Goal: Task Accomplishment & Management: Use online tool/utility

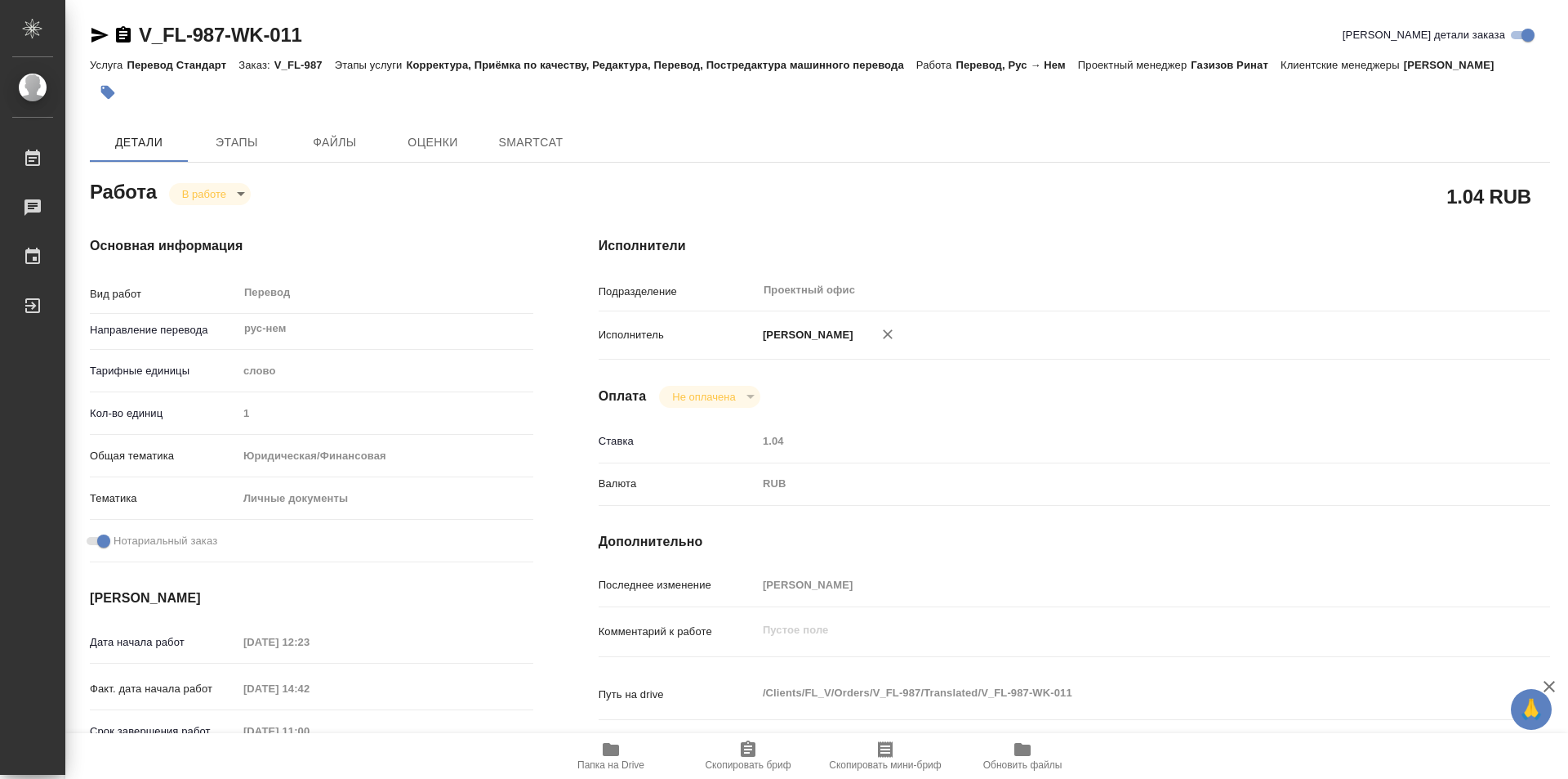
type textarea "x"
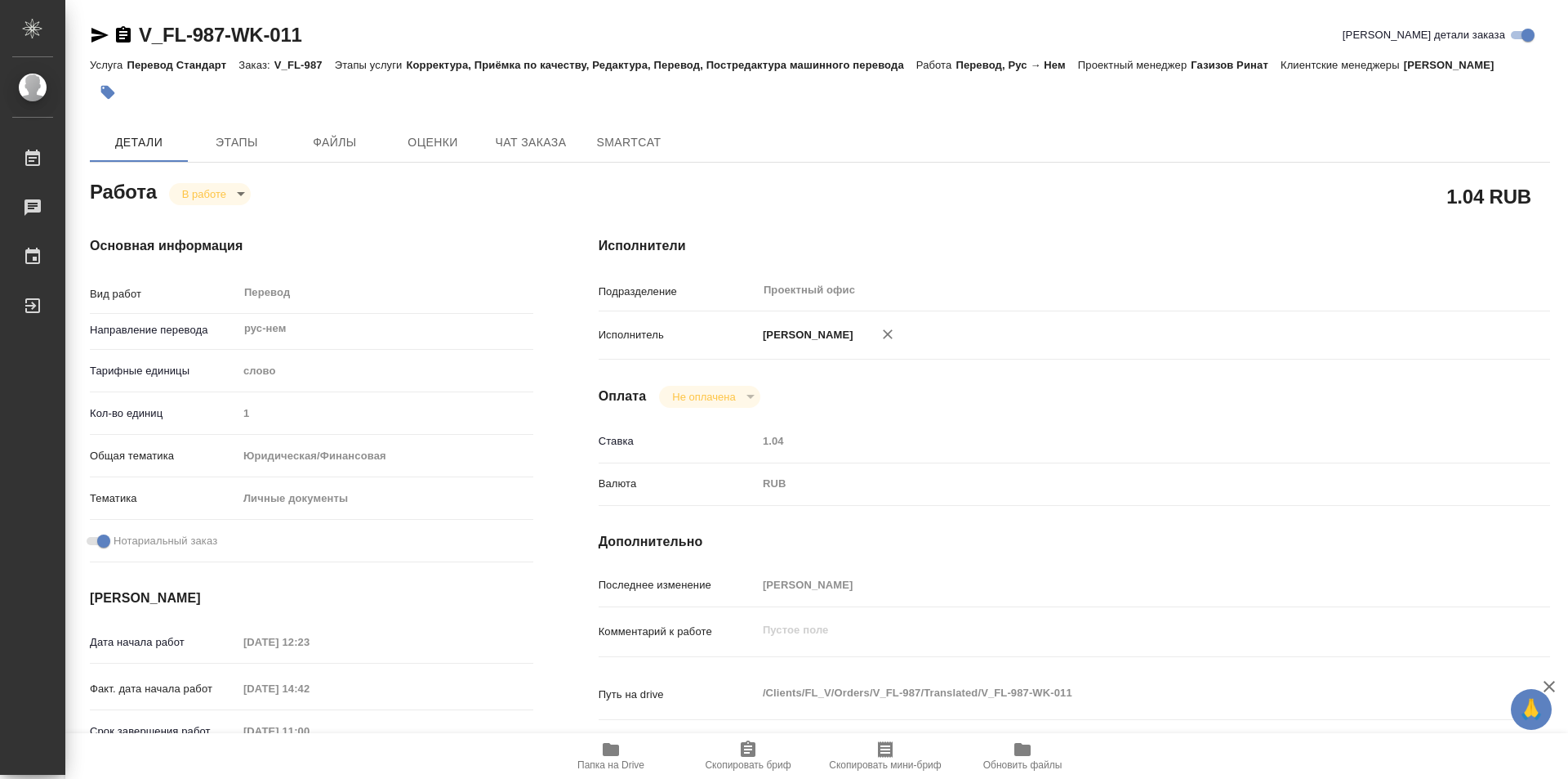
type textarea "x"
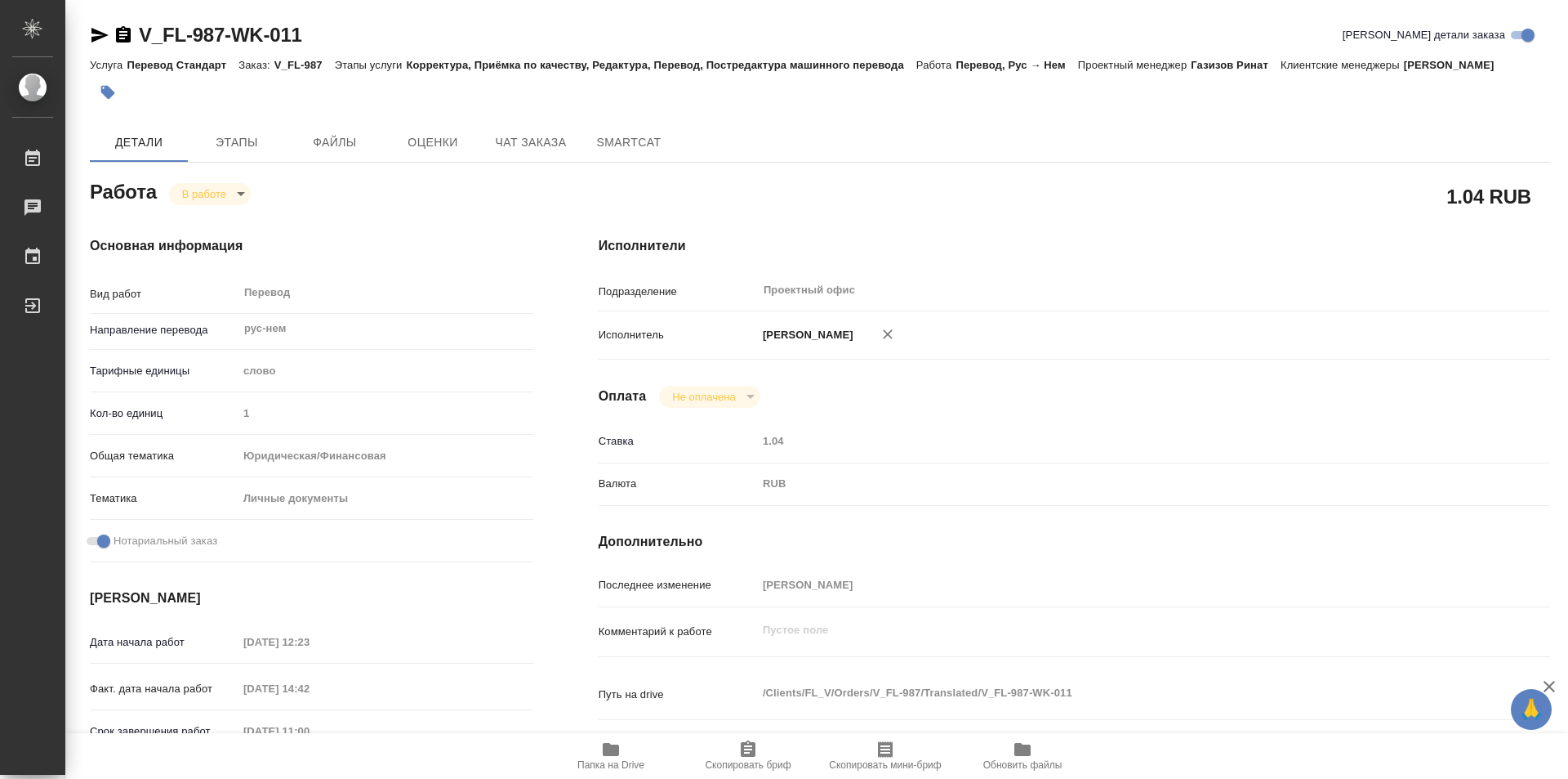
type textarea "x"
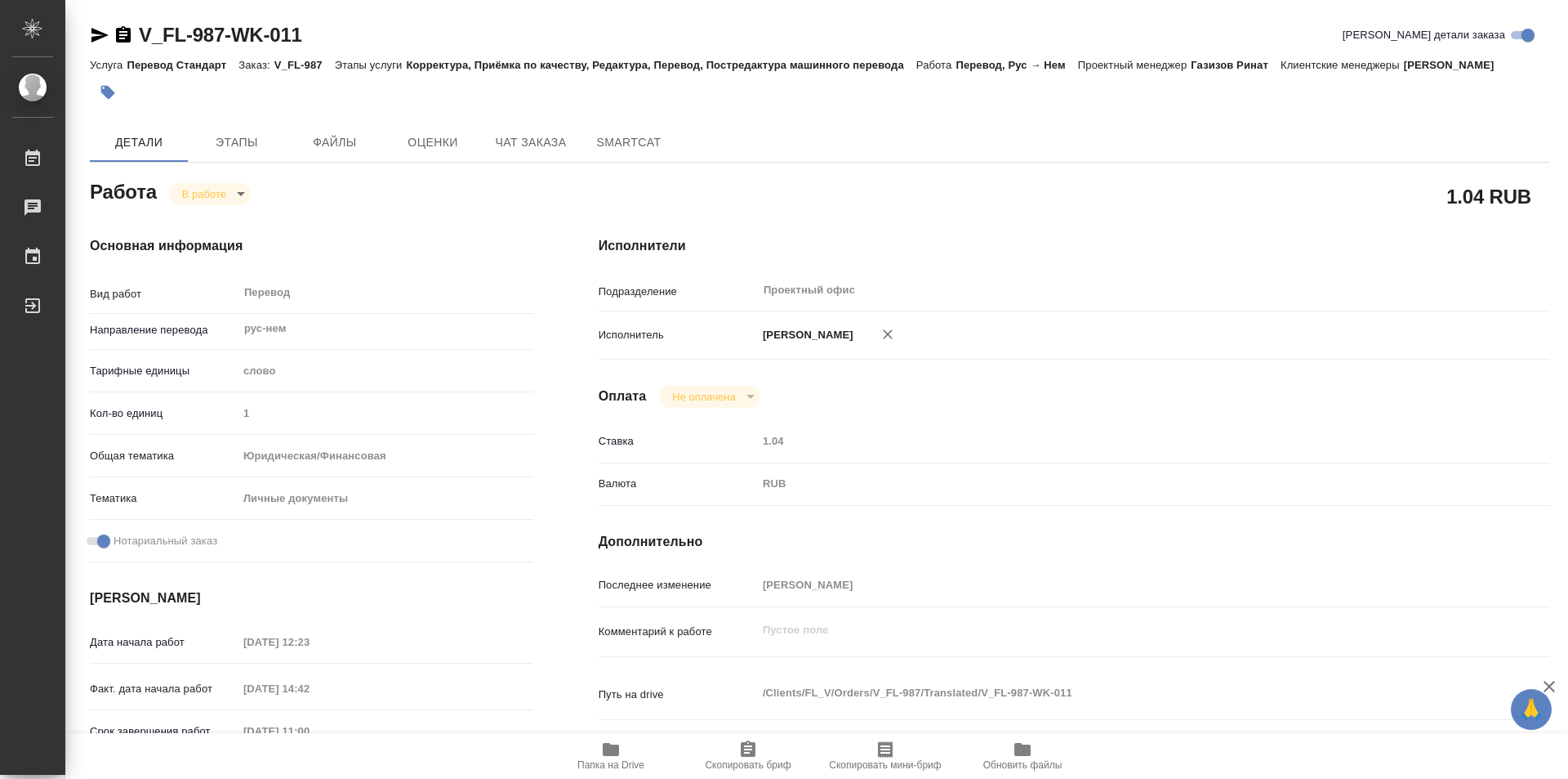
type textarea "x"
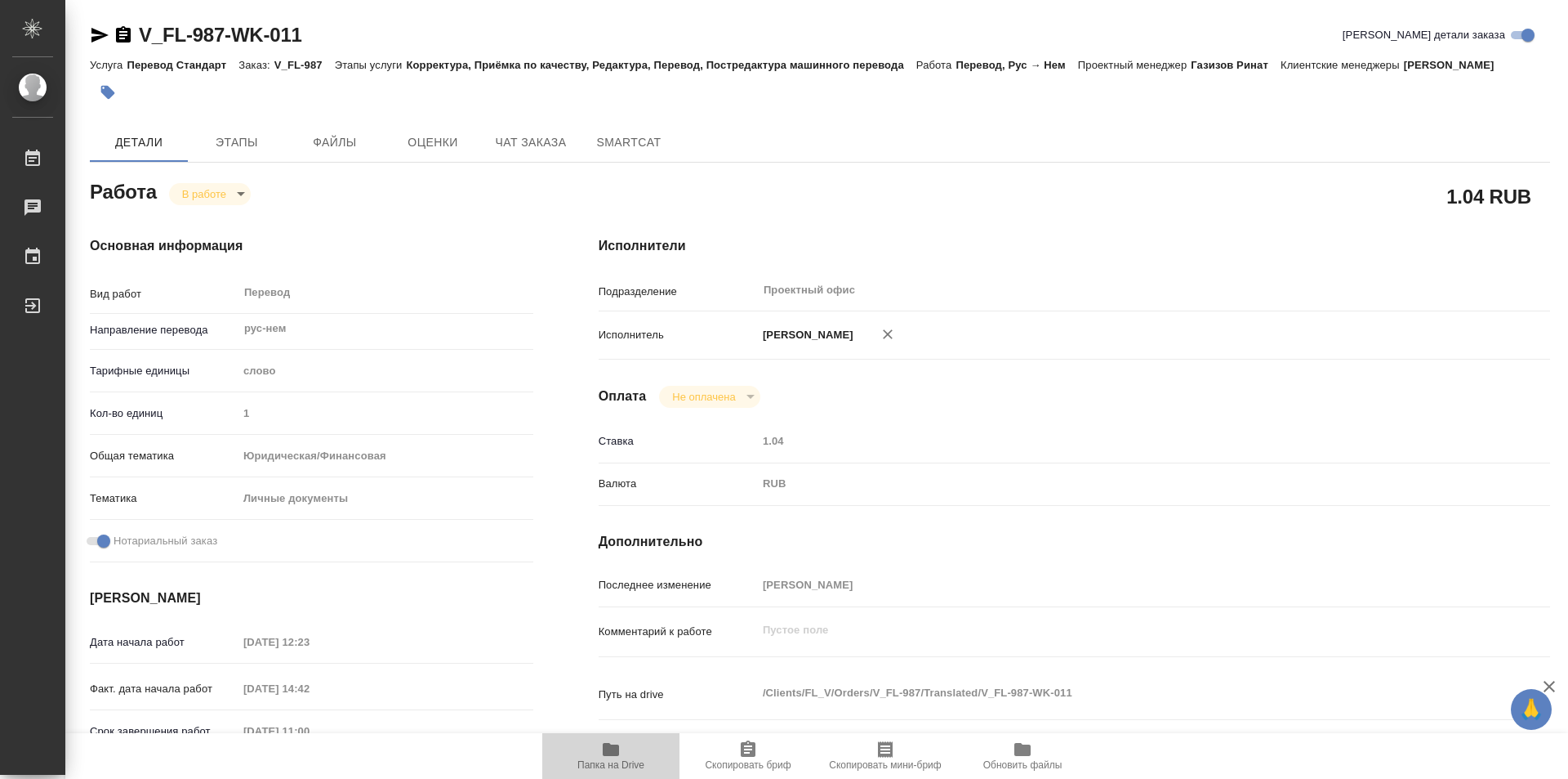
click at [607, 759] on icon "button" at bounding box center [610, 749] width 19 height 19
click at [119, 29] on icon "button" at bounding box center [123, 34] width 14 height 16
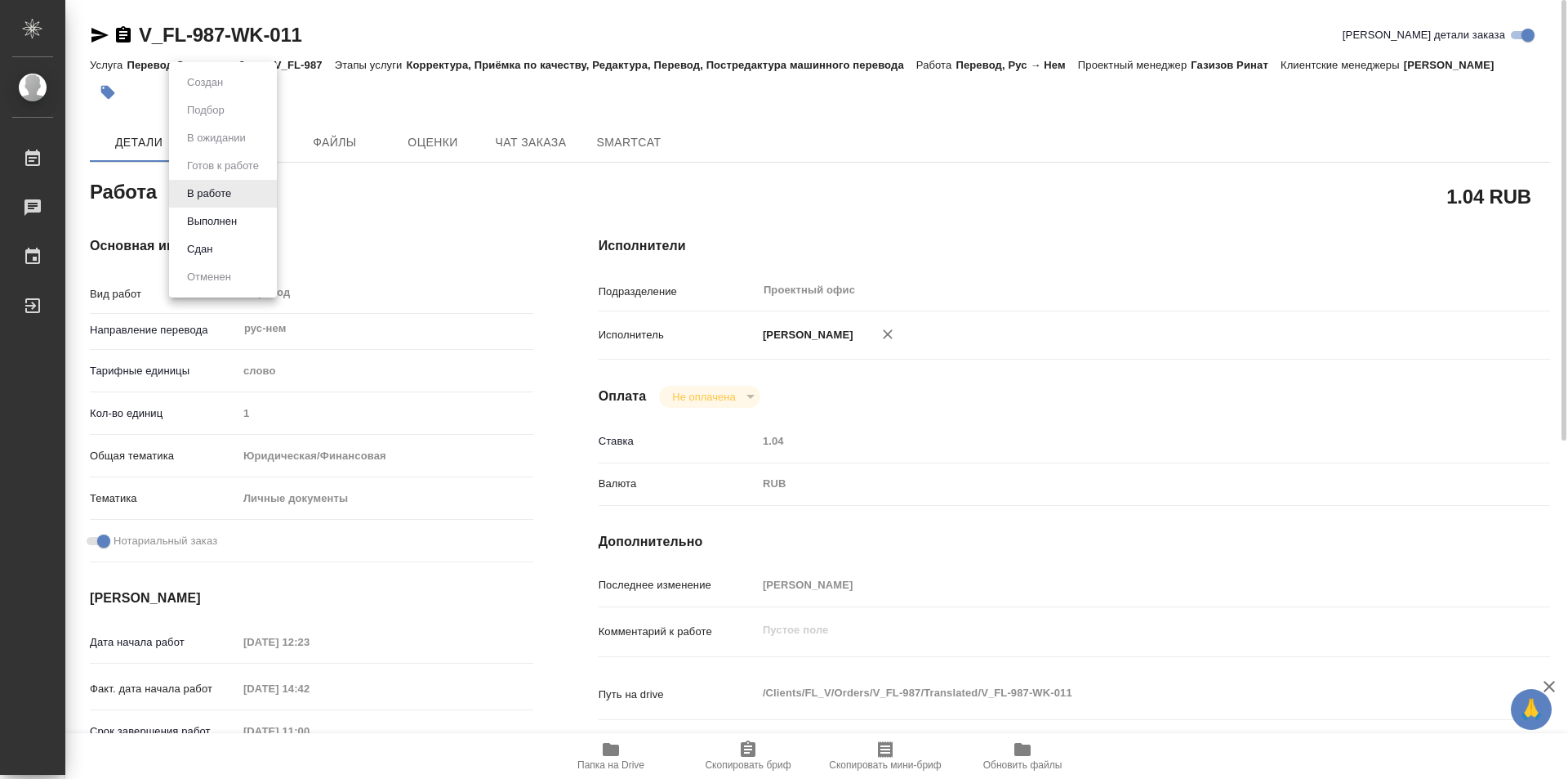
click at [244, 194] on body "🙏 .cls-1 fill:#fff; AWATERA Kozinets [PERSON_NAME] 0 Чаты График Выйти V_FL-987…" at bounding box center [784, 390] width 1568 height 779
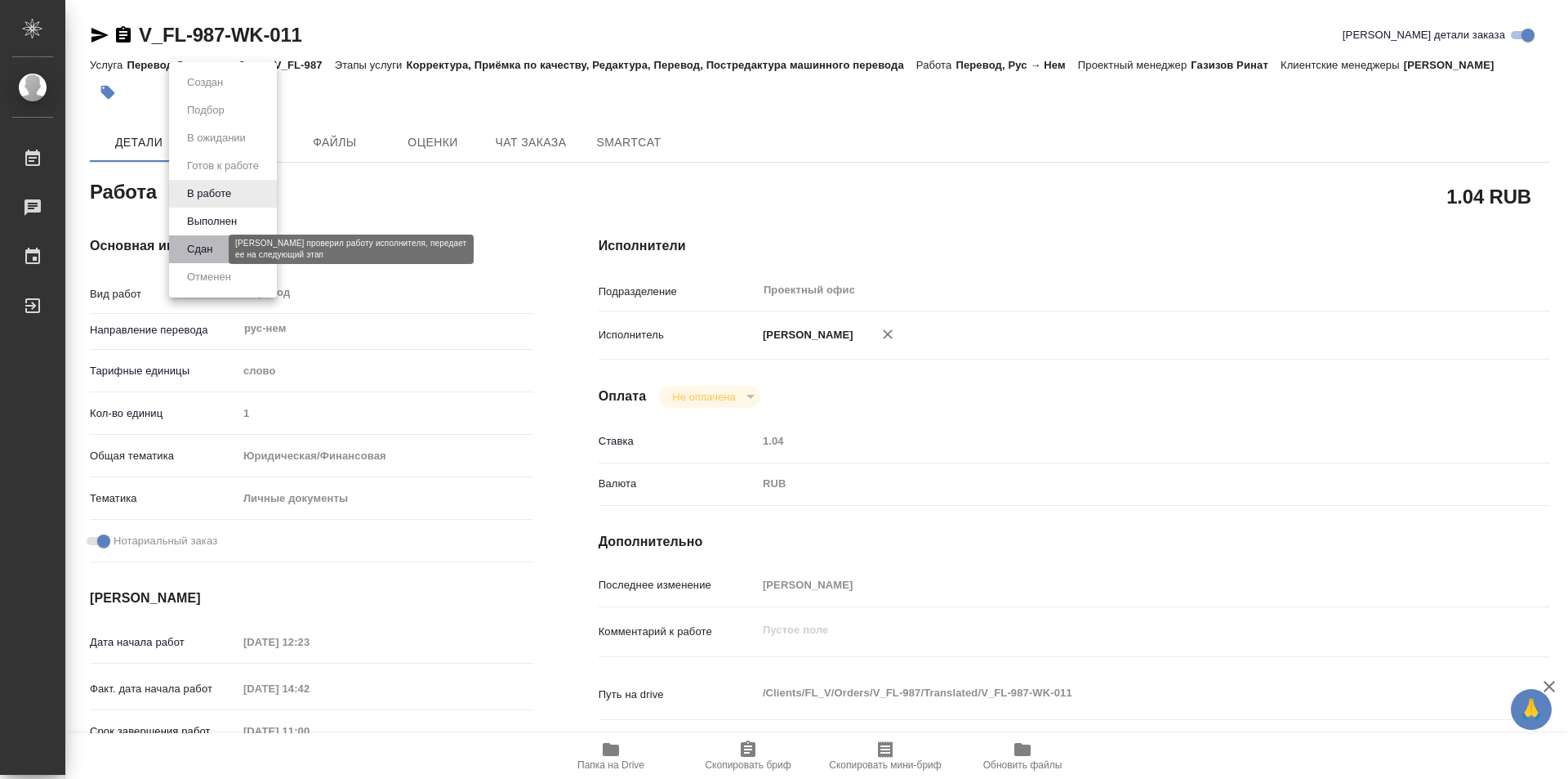
click at [209, 245] on button "Сдан" at bounding box center [200, 249] width 35 height 18
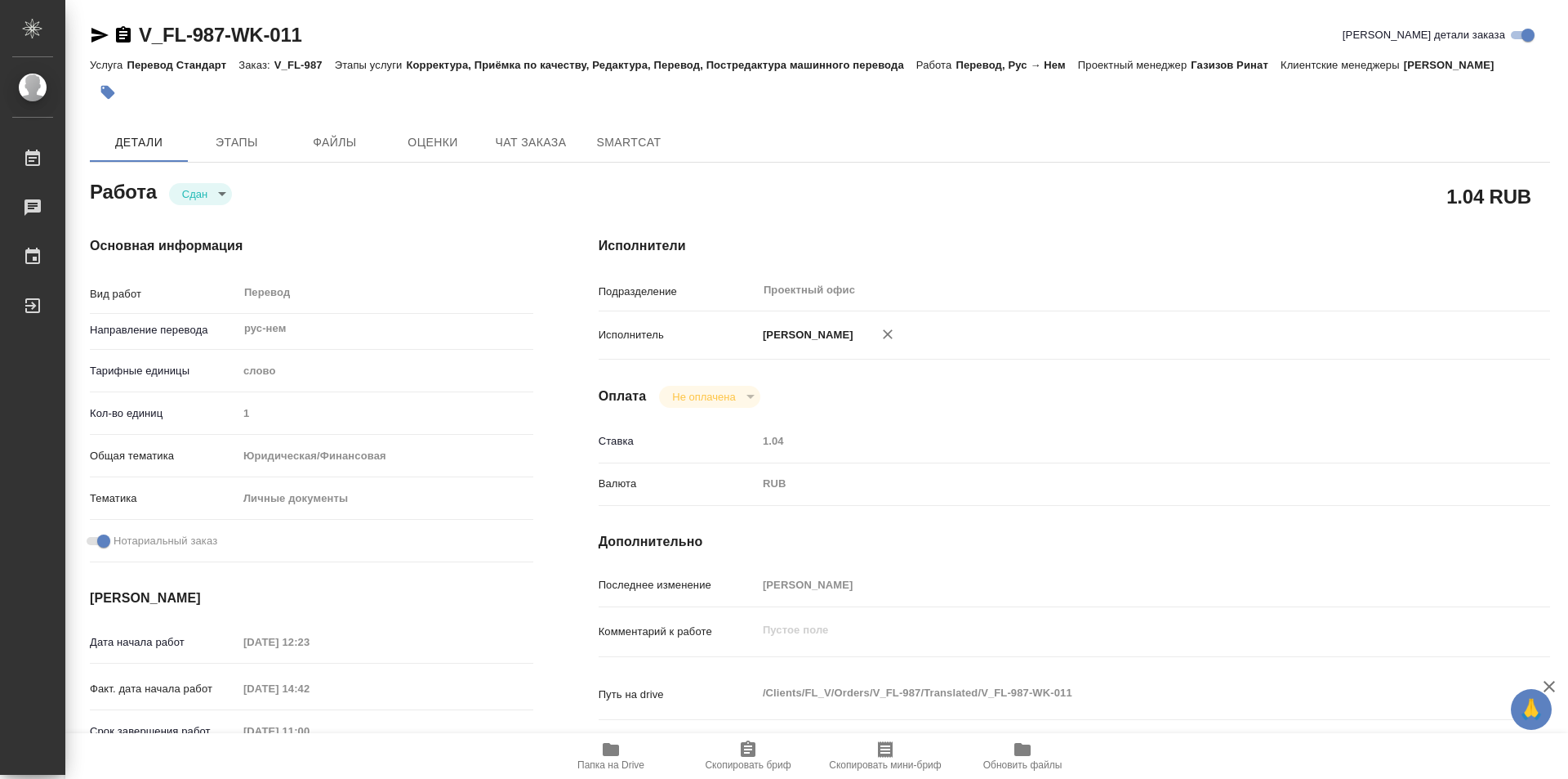
type textarea "x"
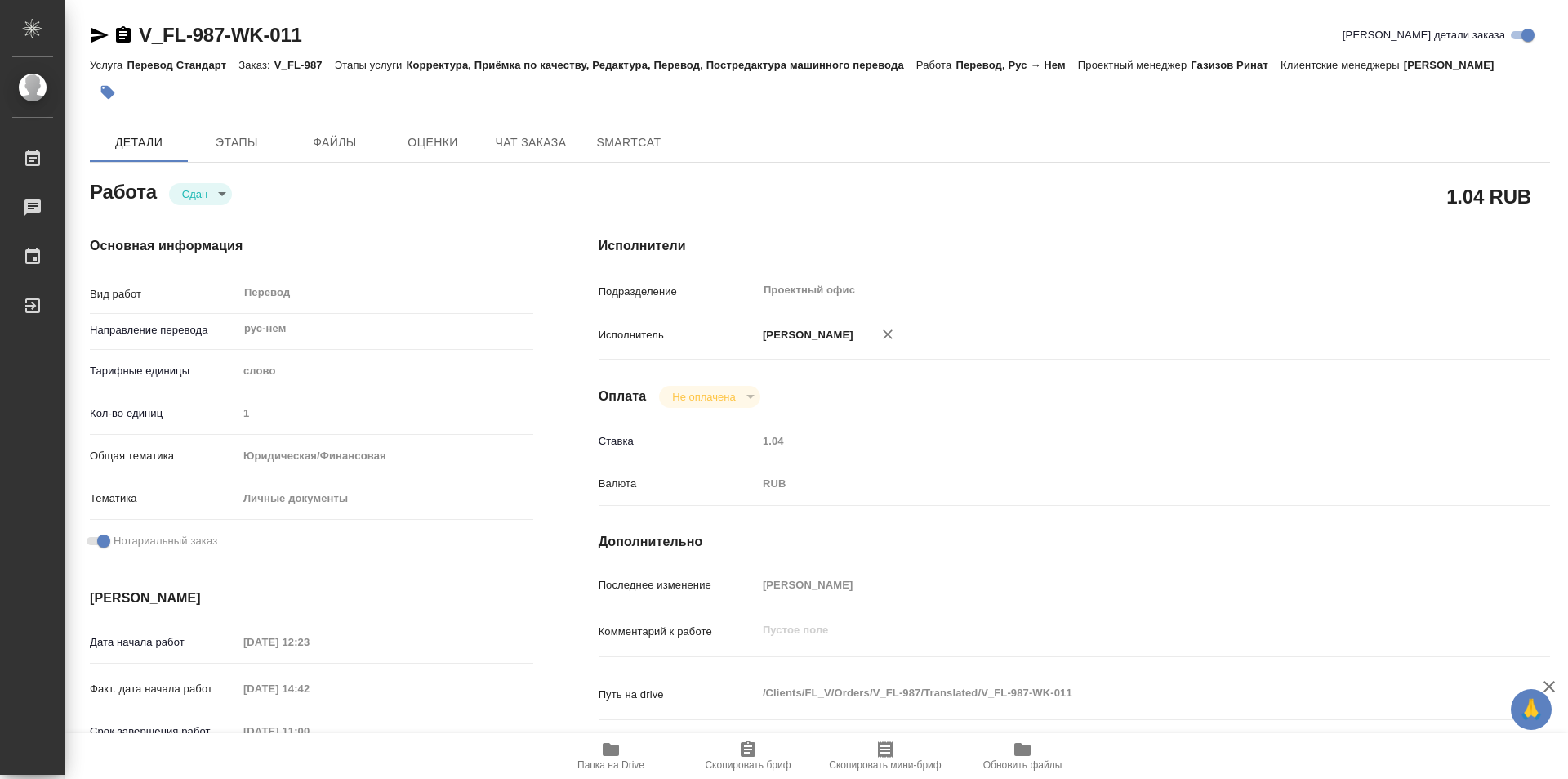
type textarea "x"
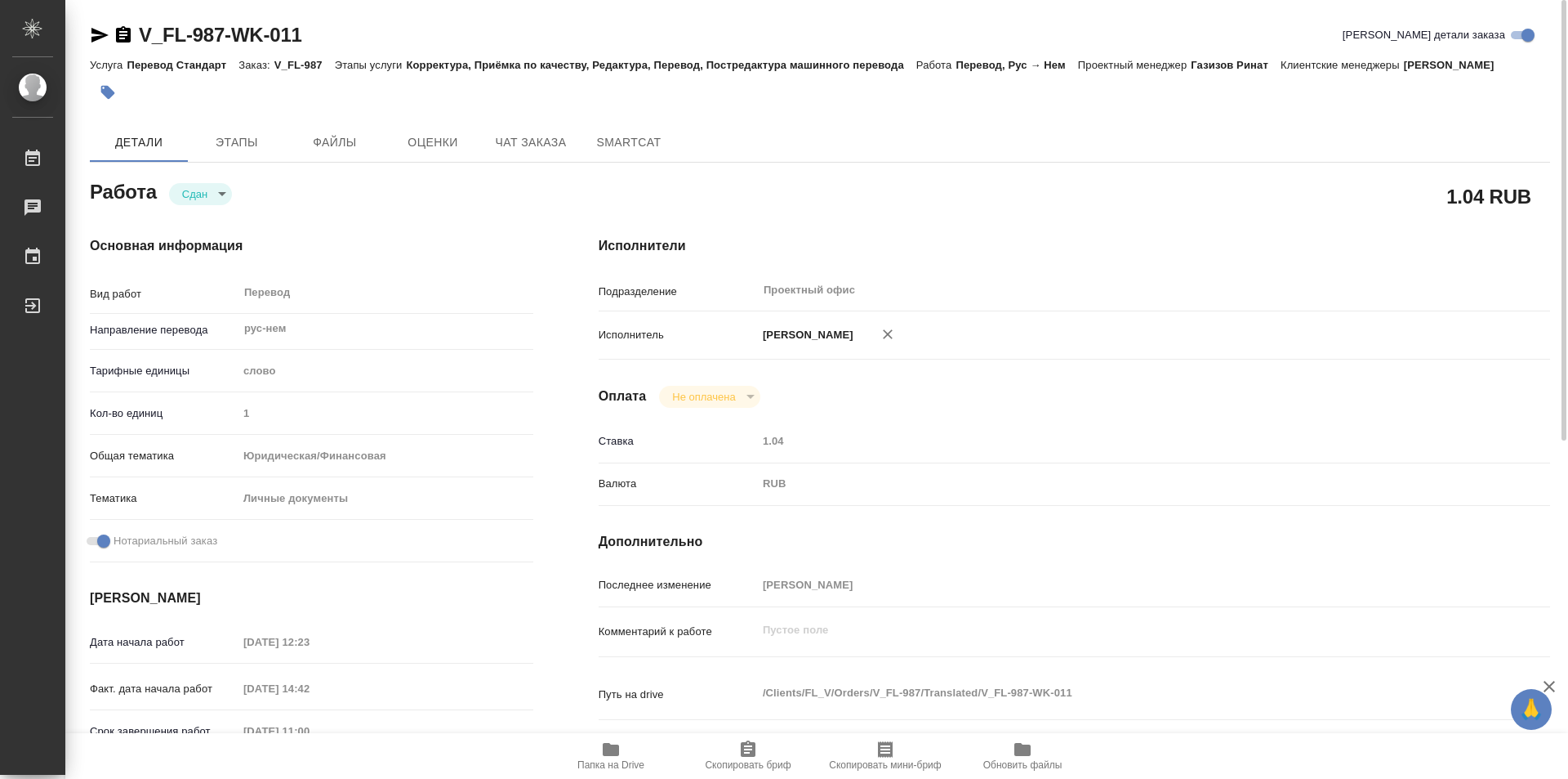
type textarea "x"
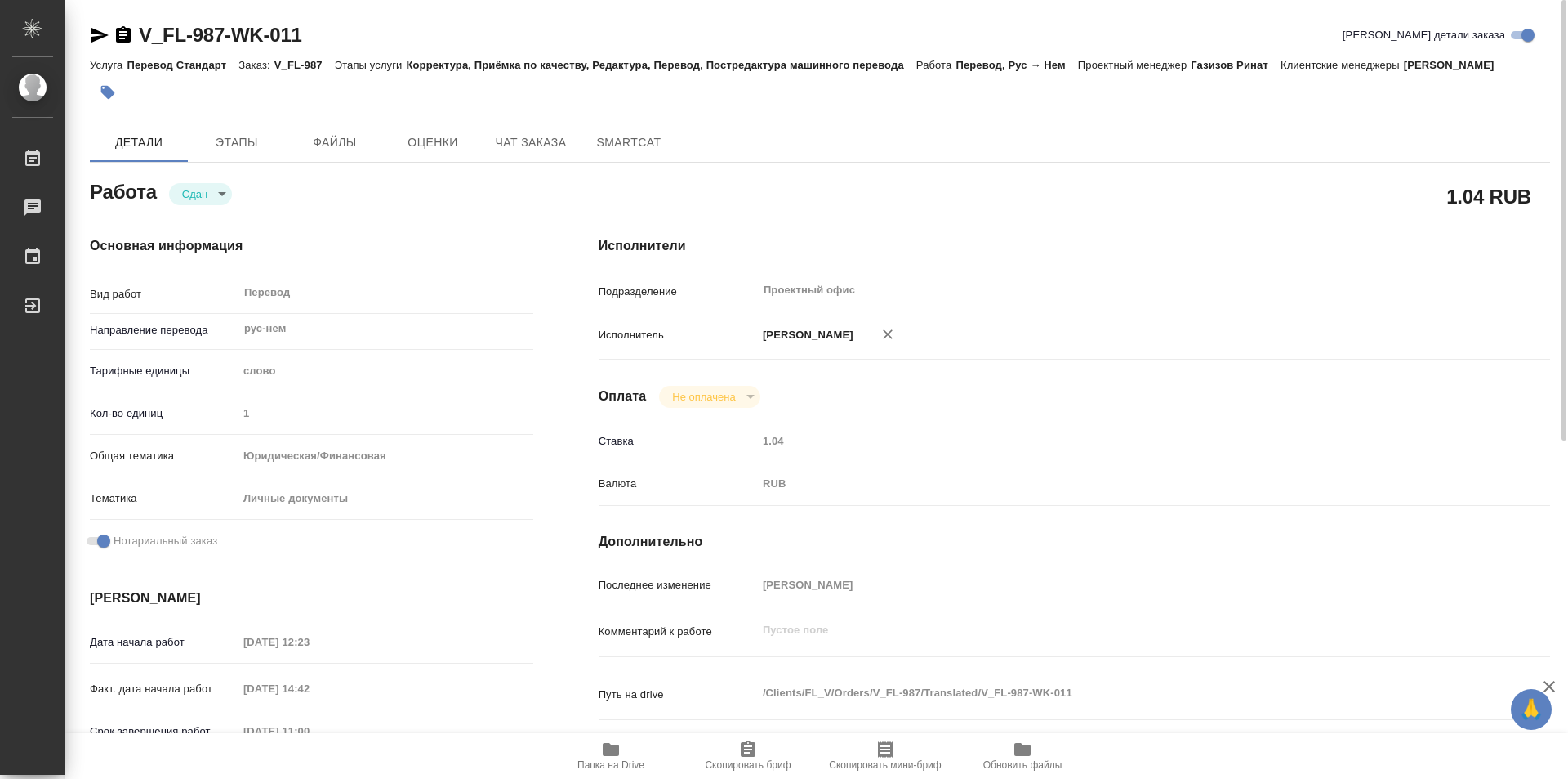
click at [121, 37] on icon "button" at bounding box center [123, 34] width 14 height 16
